Goal: Task Accomplishment & Management: Use online tool/utility

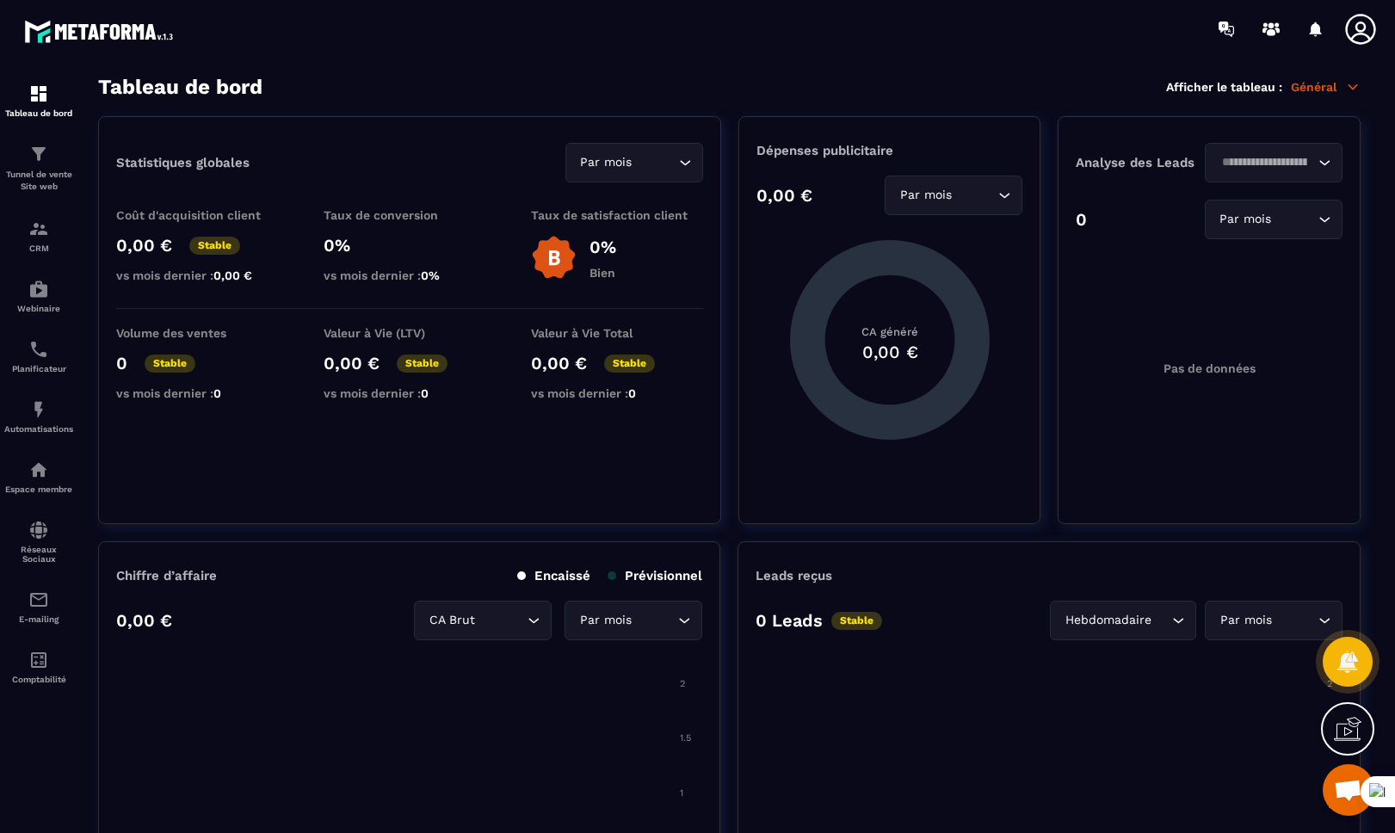
click at [1357, 40] on icon at bounding box center [1360, 29] width 34 height 34
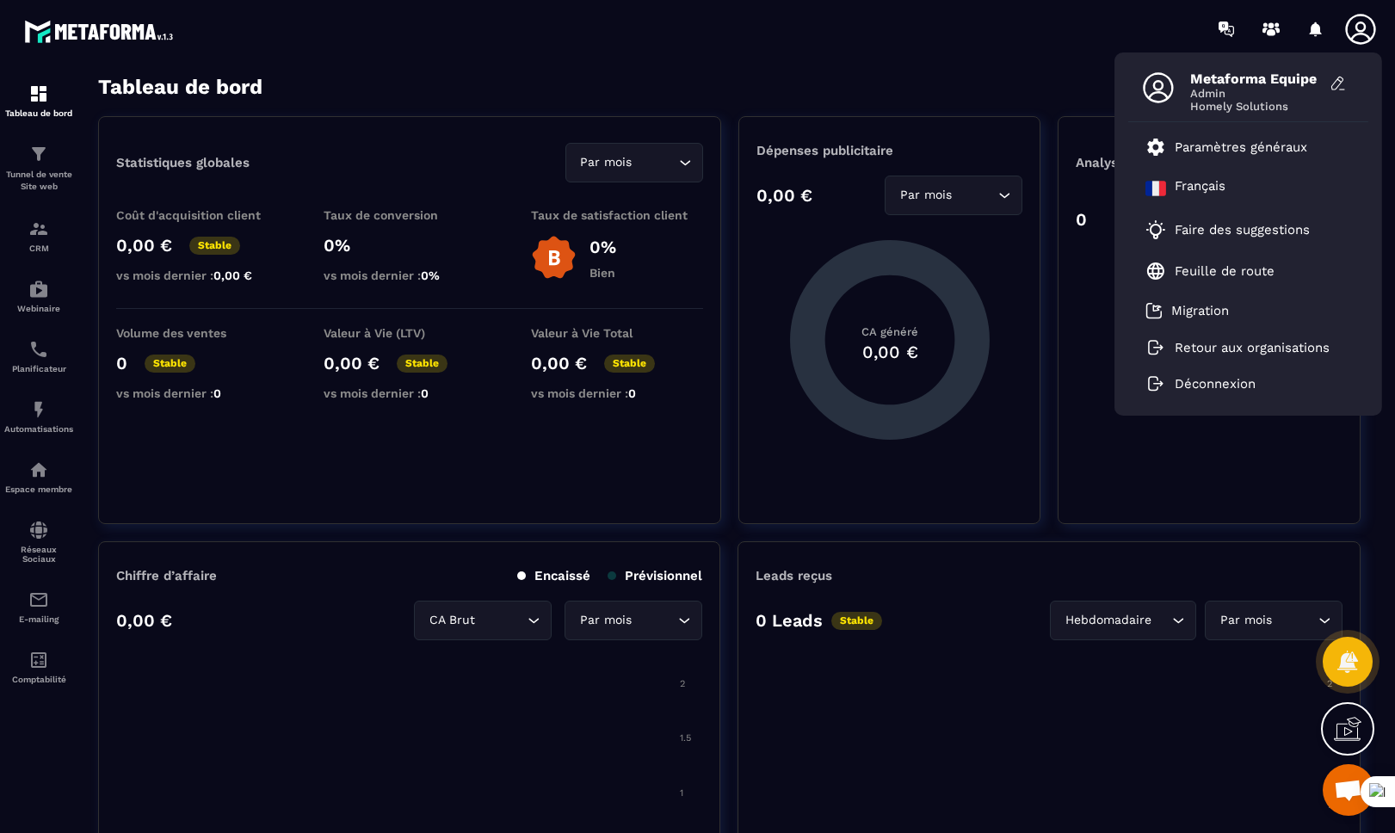
click at [891, 66] on section "Tableau de bord Tunnel de vente Site web CRM Webinaire Planificateur Automatisa…" at bounding box center [697, 454] width 1395 height 793
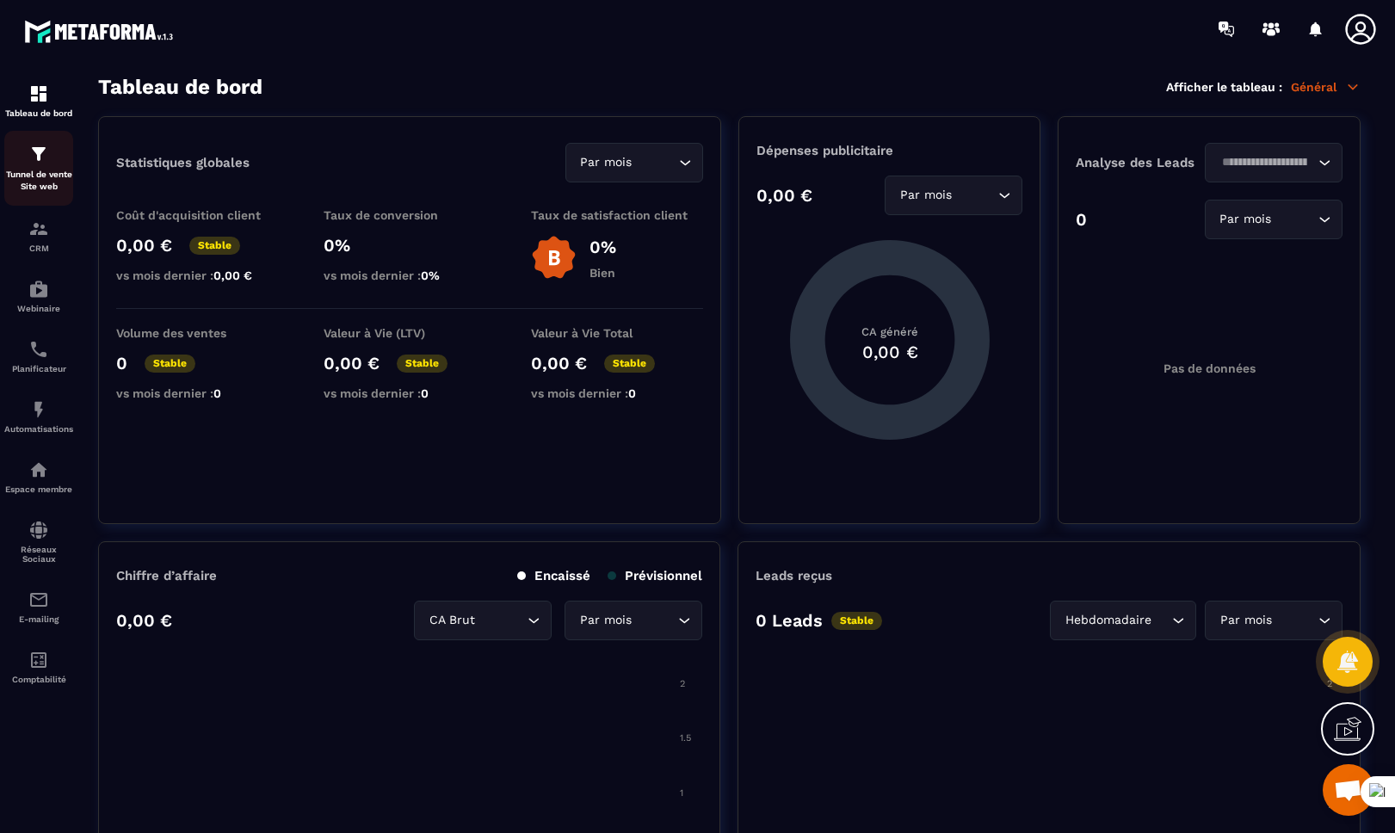
click at [54, 179] on p "Tunnel de vente Site web" at bounding box center [38, 181] width 69 height 24
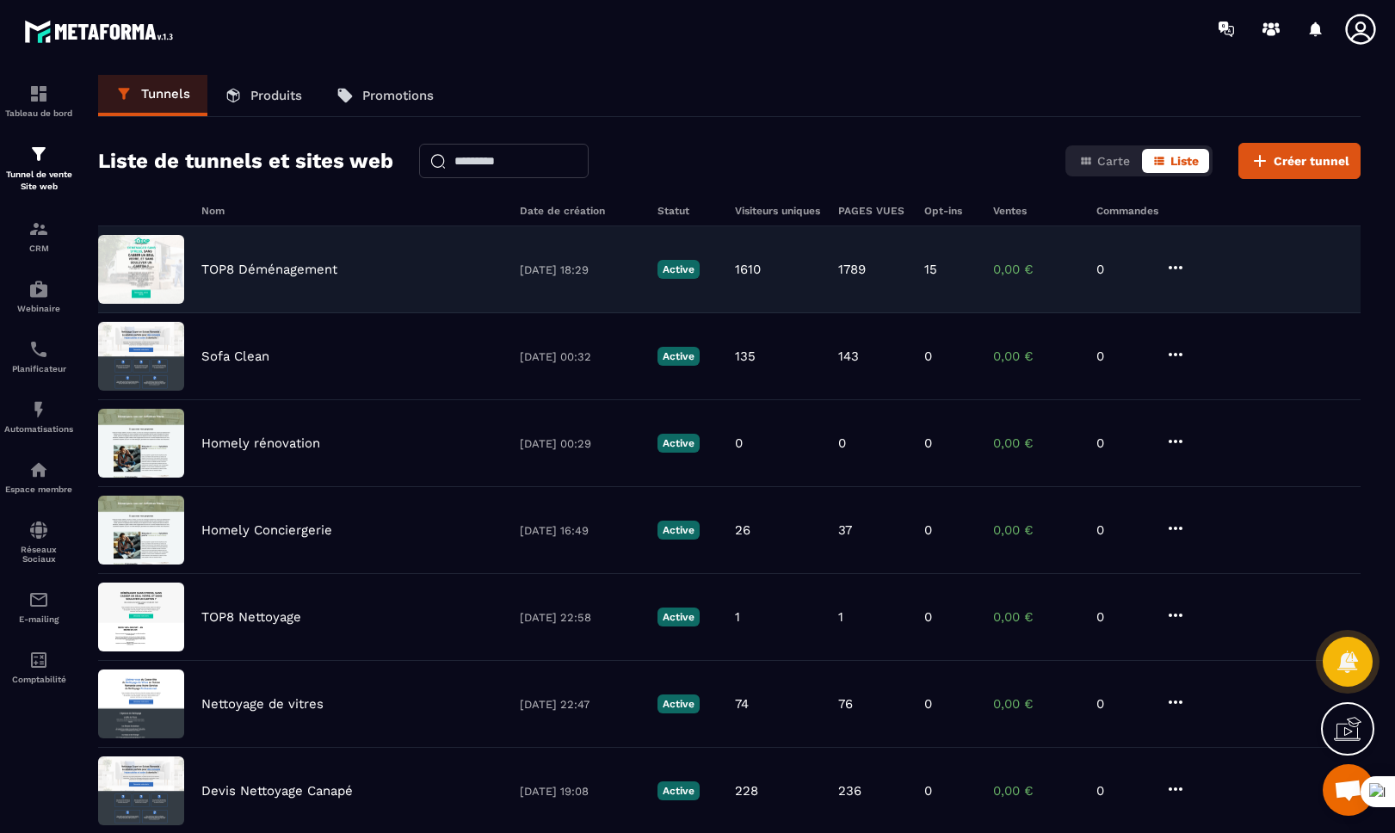
click at [245, 265] on p "TOP8 Déménagement" at bounding box center [269, 269] width 136 height 15
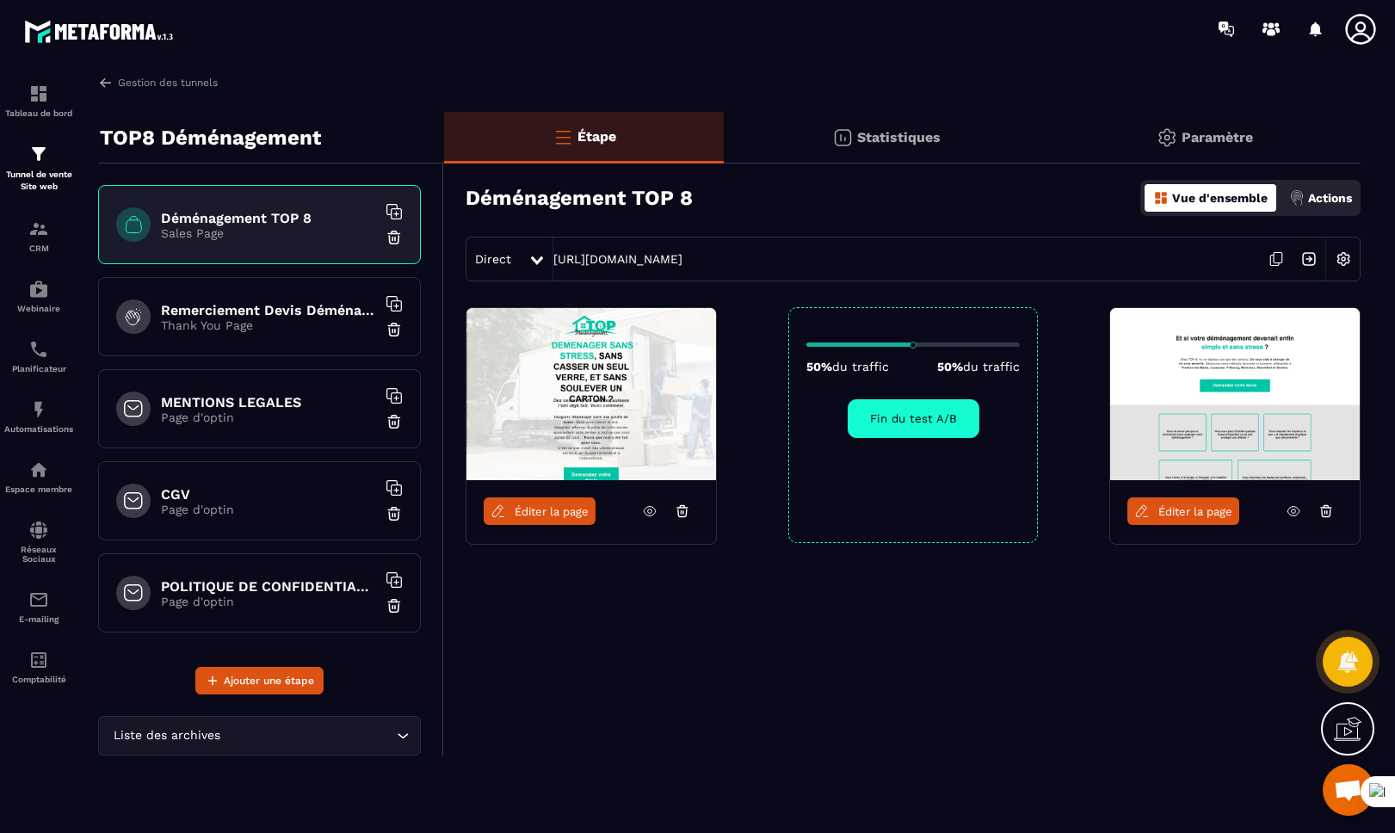
click at [543, 515] on span "Éditer la page" at bounding box center [552, 511] width 74 height 13
